Goal: Transaction & Acquisition: Book appointment/travel/reservation

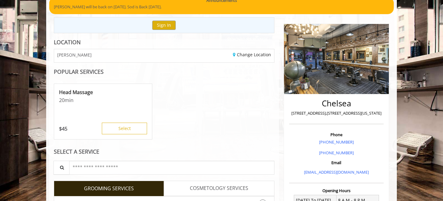
scroll to position [89, 0]
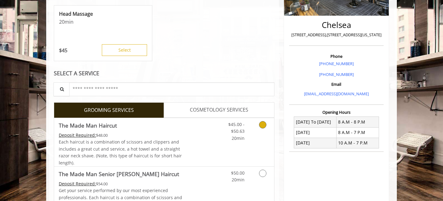
click at [195, 142] on link "Discounted Price" at bounding box center [200, 142] width 37 height 48
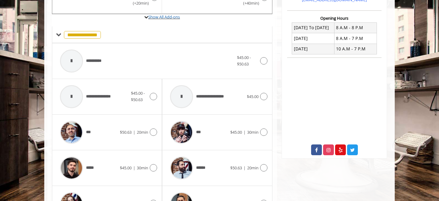
scroll to position [289, 0]
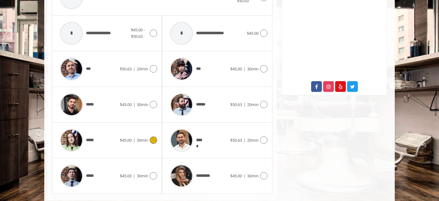
click at [134, 134] on div "***** $45.00 | 30min" at bounding box center [107, 140] width 100 height 29
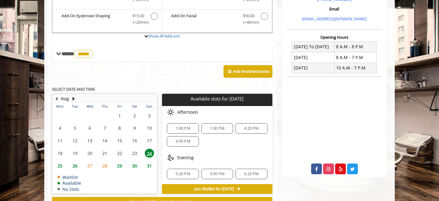
scroll to position [207, 0]
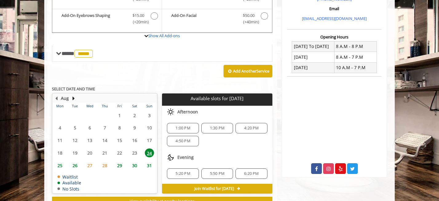
click at [245, 127] on span "4:20 PM" at bounding box center [251, 128] width 14 height 5
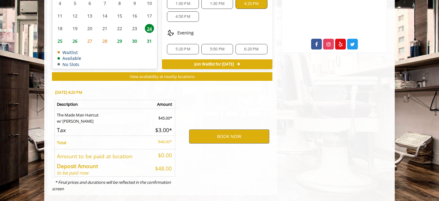
scroll to position [341, 0]
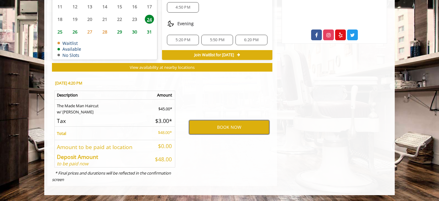
click at [254, 130] on button "BOOK NOW" at bounding box center [229, 127] width 80 height 14
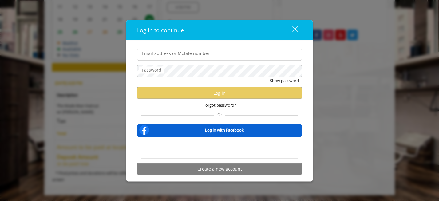
type input "**********"
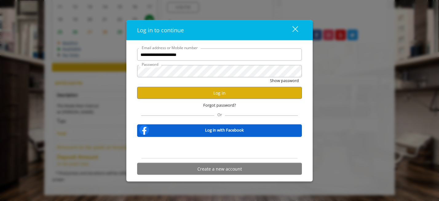
scroll to position [0, 0]
click at [202, 90] on button "Log in" at bounding box center [219, 93] width 165 height 12
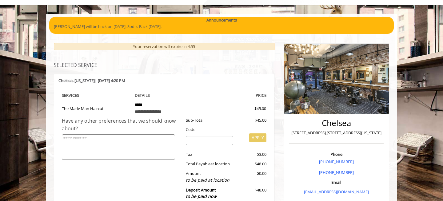
scroll to position [98, 0]
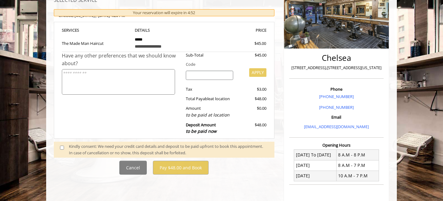
click at [59, 148] on span at bounding box center [64, 149] width 18 height 13
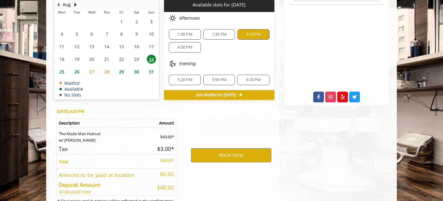
scroll to position [307, 0]
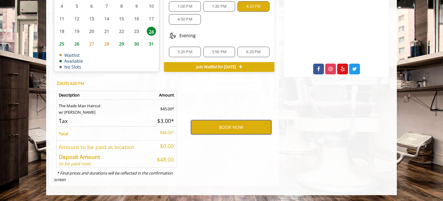
click at [226, 128] on button "BOOK NOW" at bounding box center [231, 127] width 80 height 14
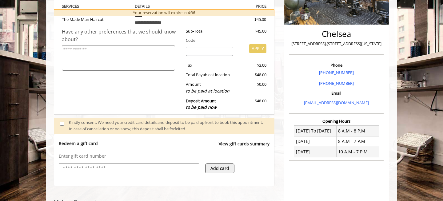
scroll to position [238, 0]
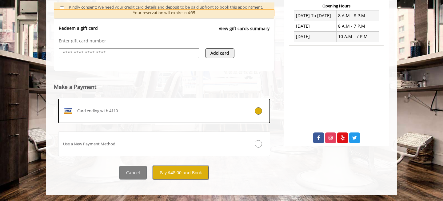
click at [184, 174] on button "Pay $48.00 and Book" at bounding box center [181, 173] width 56 height 14
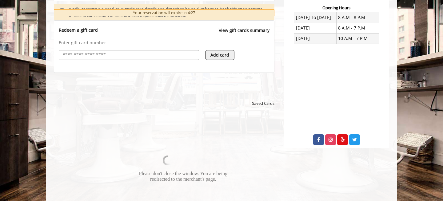
scroll to position [251, 0]
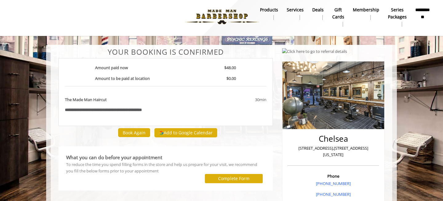
scroll to position [2, 0]
